Goal: Task Accomplishment & Management: Complete application form

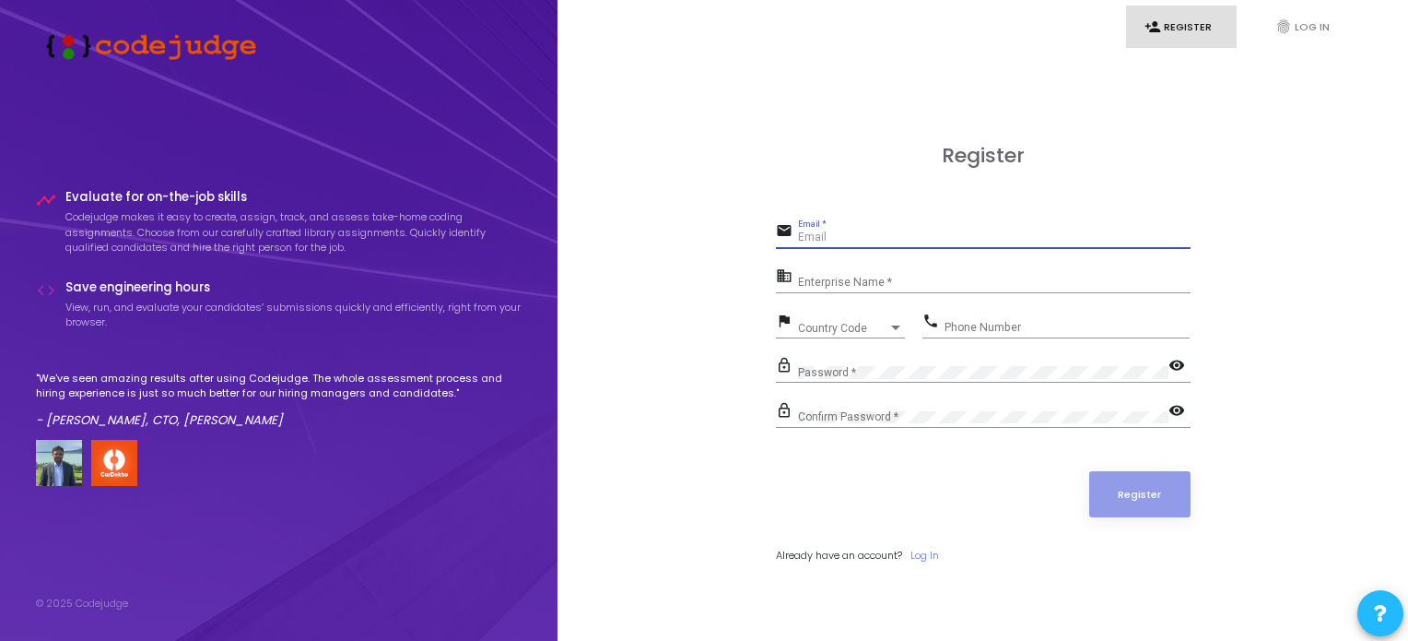
type input "[EMAIL_ADDRESS][DOMAIN_NAME]"
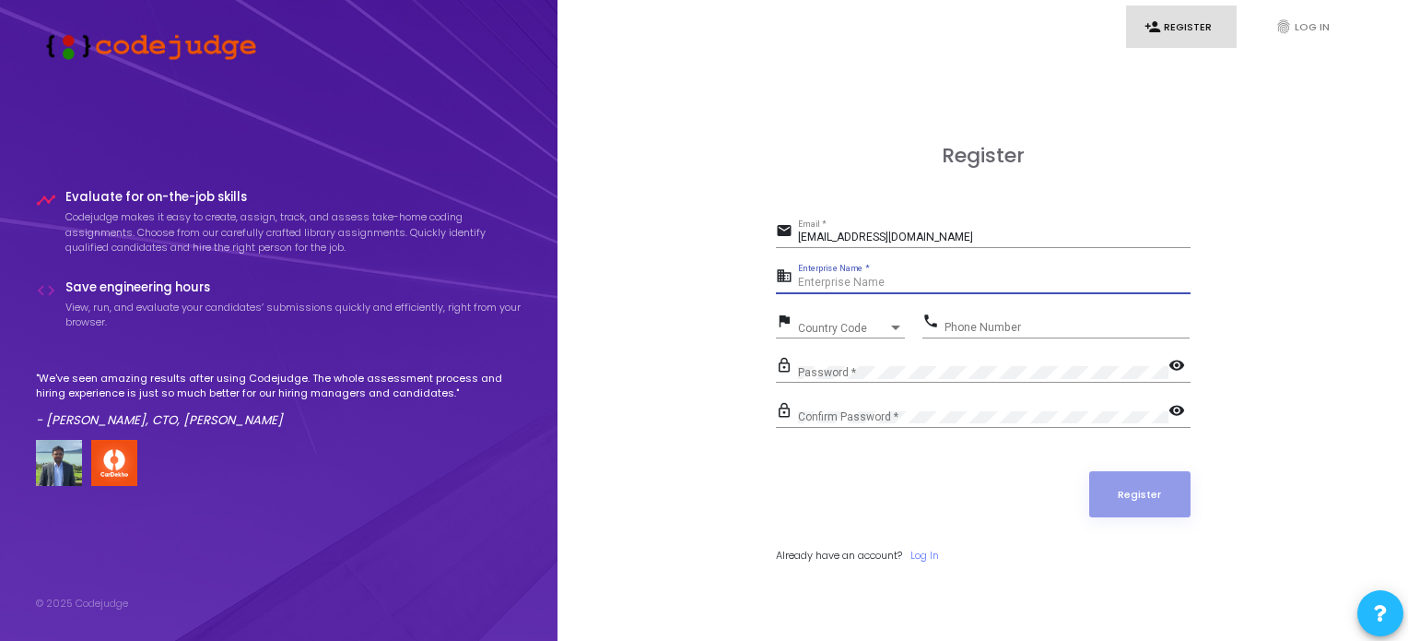
click at [852, 280] on input "Enterprise Name *" at bounding box center [994, 282] width 393 height 13
click at [876, 283] on input "Enterprise Name *" at bounding box center [994, 282] width 393 height 13
drag, startPoint x: 876, startPoint y: 283, endPoint x: 782, endPoint y: 276, distance: 94.3
click at [782, 276] on div "business Enterprise Name *" at bounding box center [983, 278] width 415 height 29
click at [835, 316] on div "Country Code Country Code" at bounding box center [851, 324] width 107 height 29
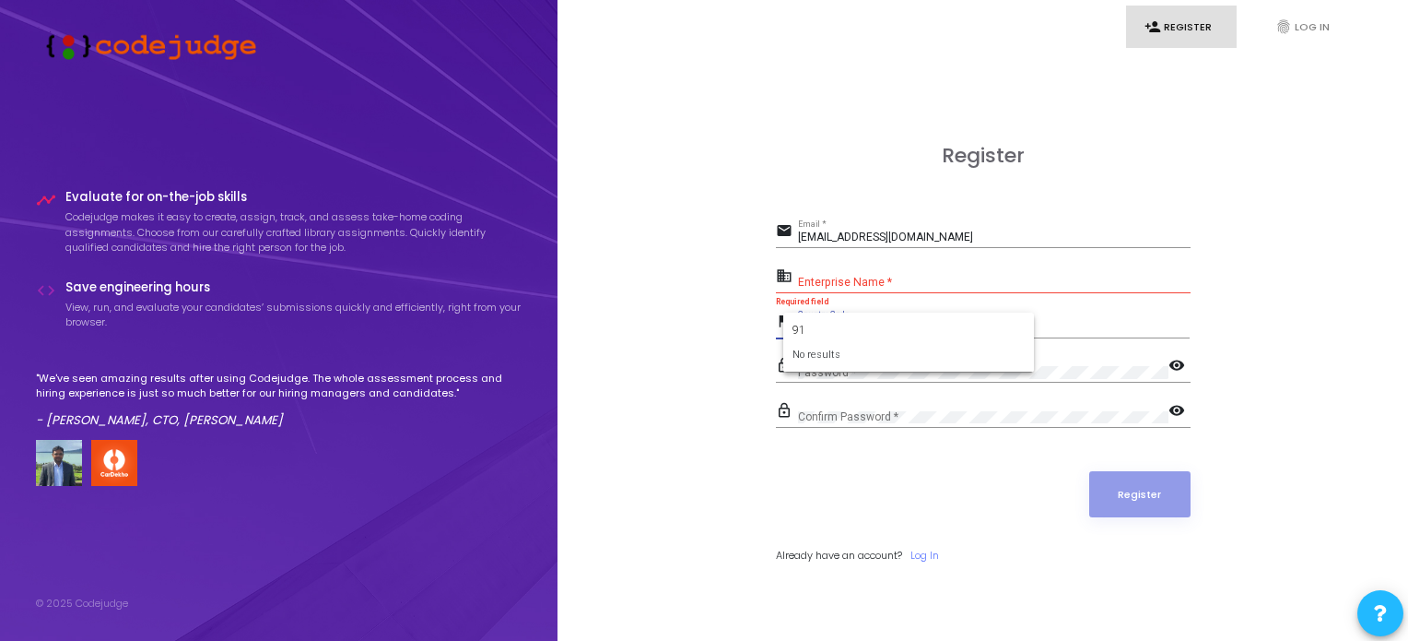
type input "9"
type input "+"
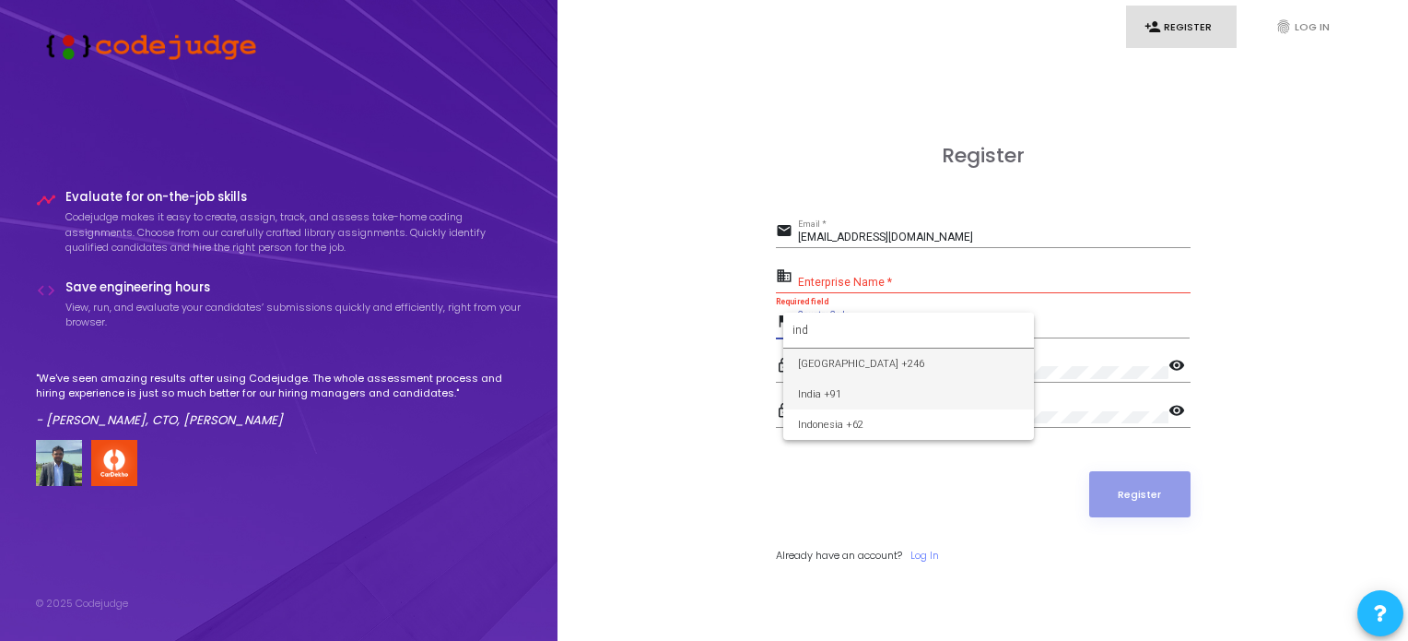
type input "ind"
click at [851, 397] on span "India +91" at bounding box center [908, 394] width 221 height 30
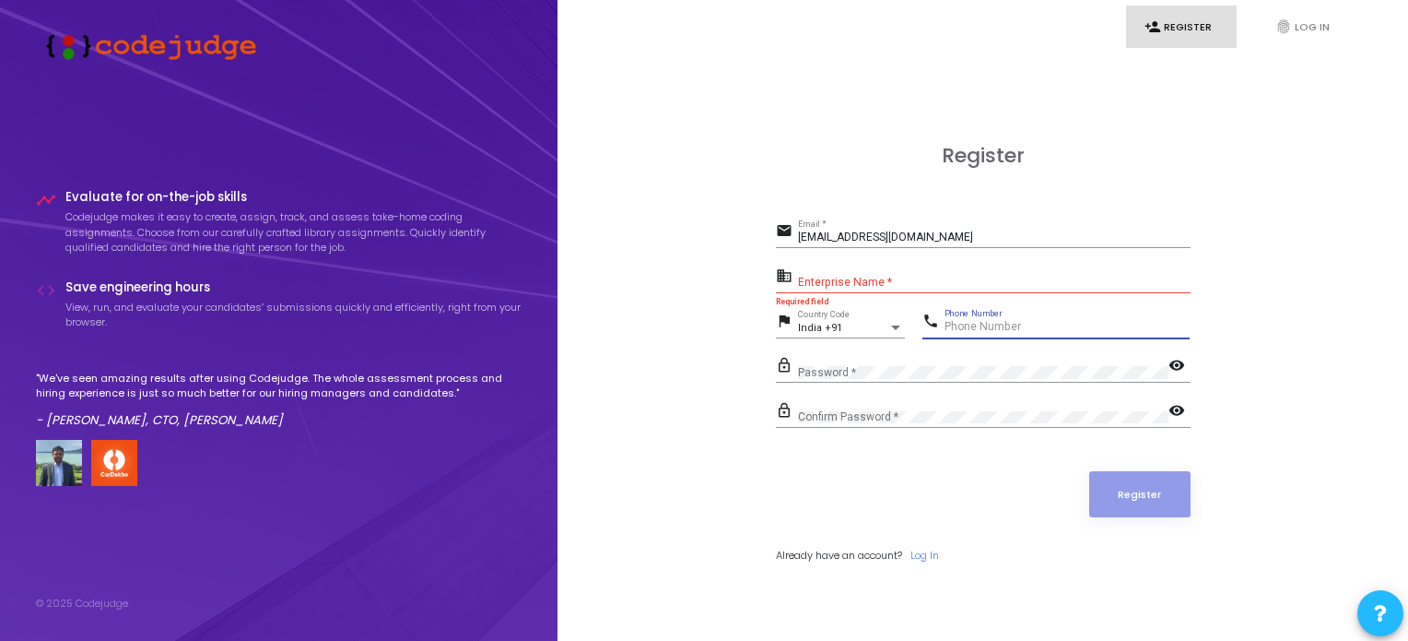
click at [955, 326] on input "Phone Number" at bounding box center [1067, 327] width 245 height 13
click at [956, 327] on input "08865921099" at bounding box center [1067, 327] width 245 height 13
click at [947, 326] on input "08865921099" at bounding box center [1067, 327] width 245 height 13
type input "8865921099"
click at [829, 276] on div "Enterprise Name *" at bounding box center [994, 279] width 393 height 29
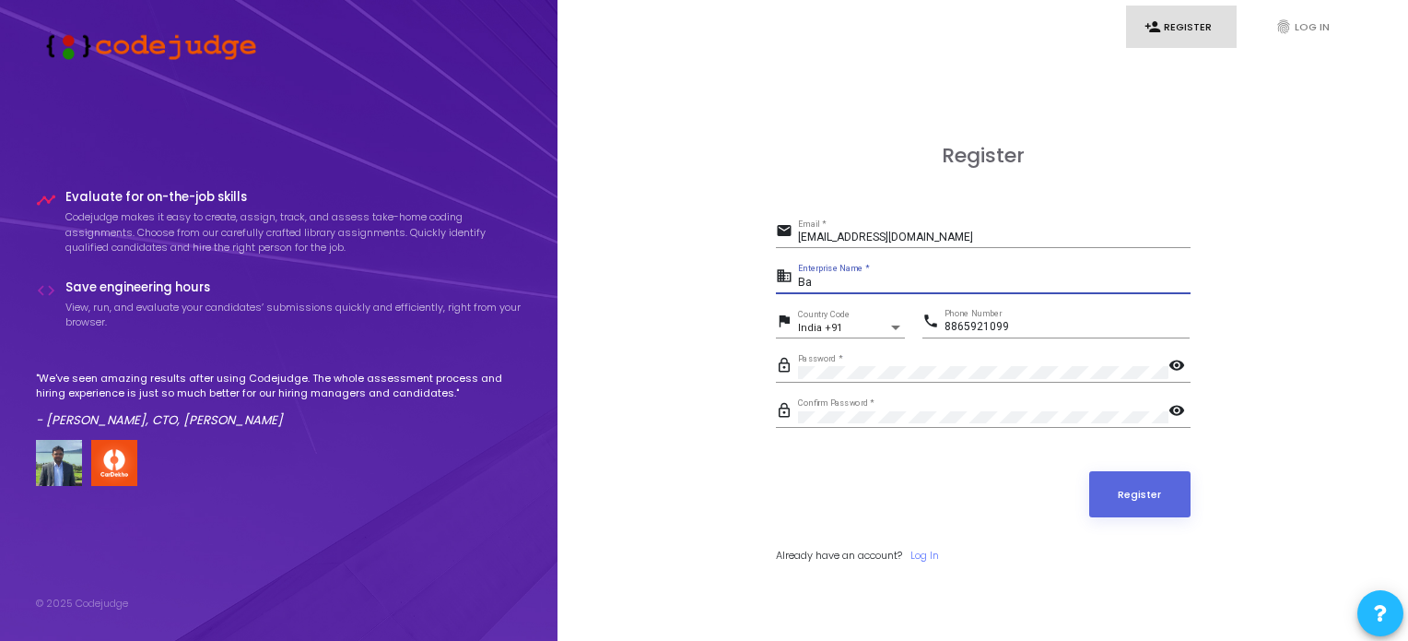
type input "B"
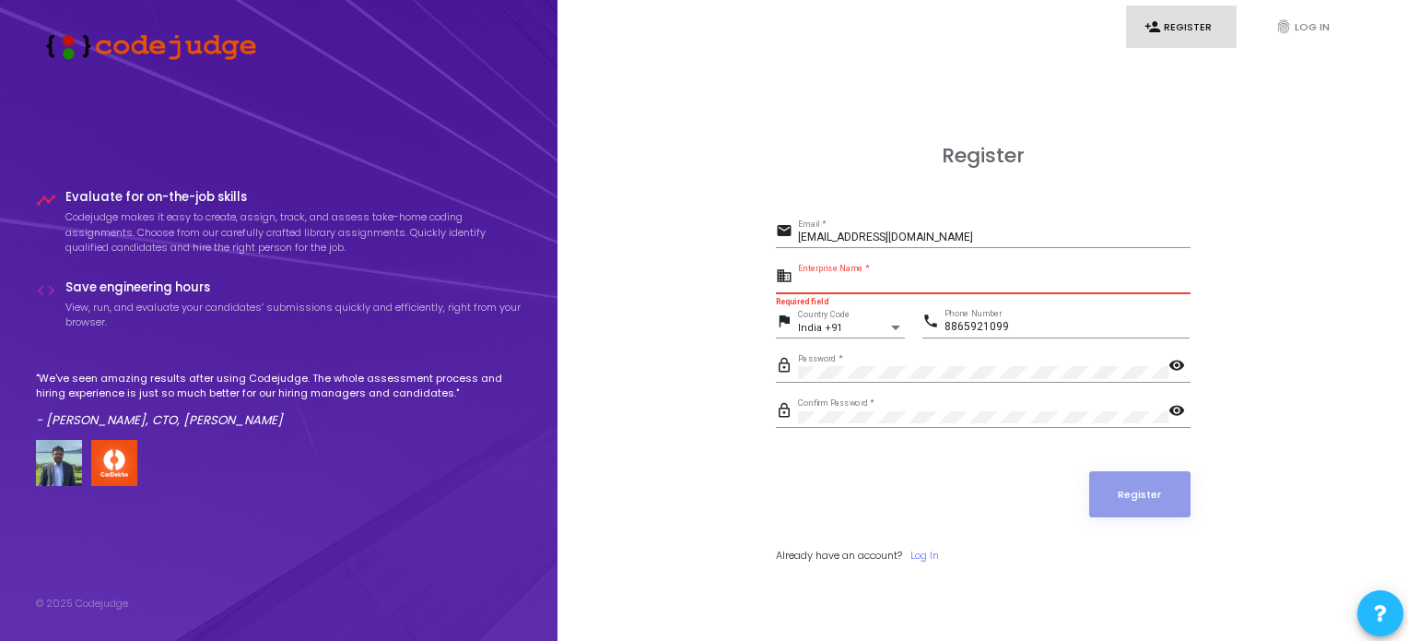
paste input "Payoneer - WFM"
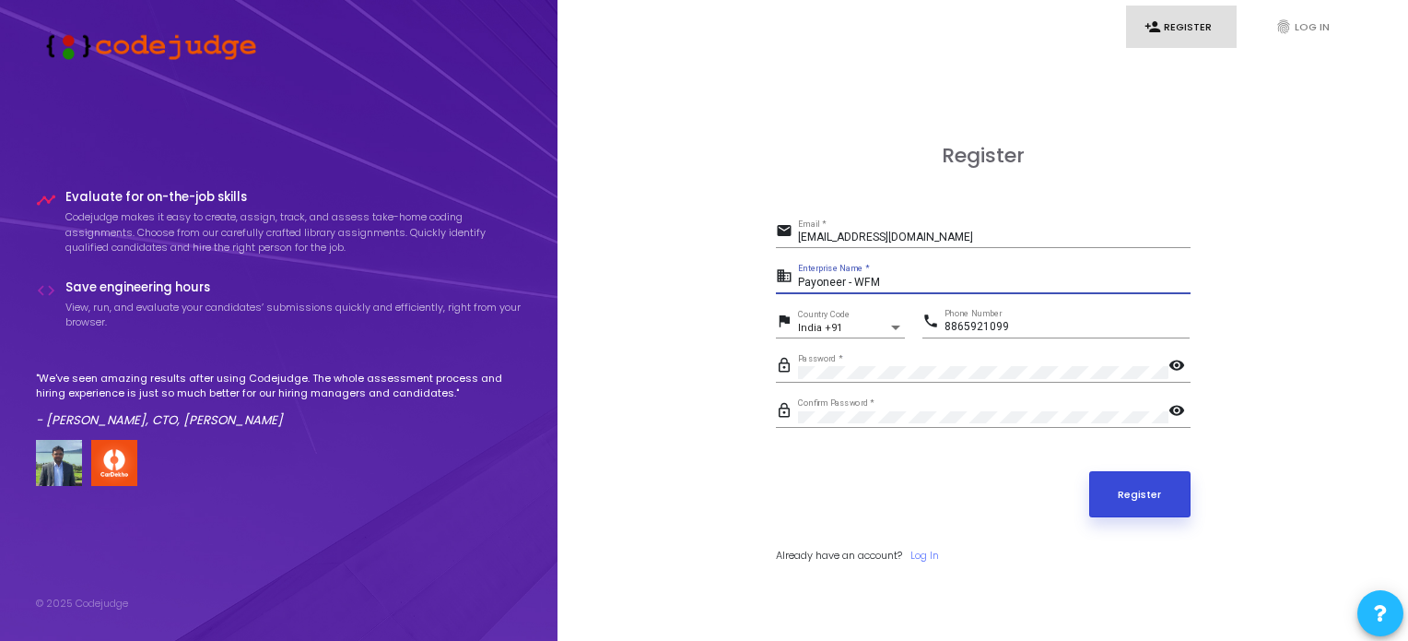
type input "Payoneer - WFM"
click at [1110, 488] on button "Register" at bounding box center [1139, 494] width 101 height 46
click at [909, 276] on input "Payoneer - WFM" at bounding box center [994, 282] width 393 height 13
click at [1130, 477] on button "Register" at bounding box center [1139, 494] width 101 height 46
